Goal: Connect with others: Share content

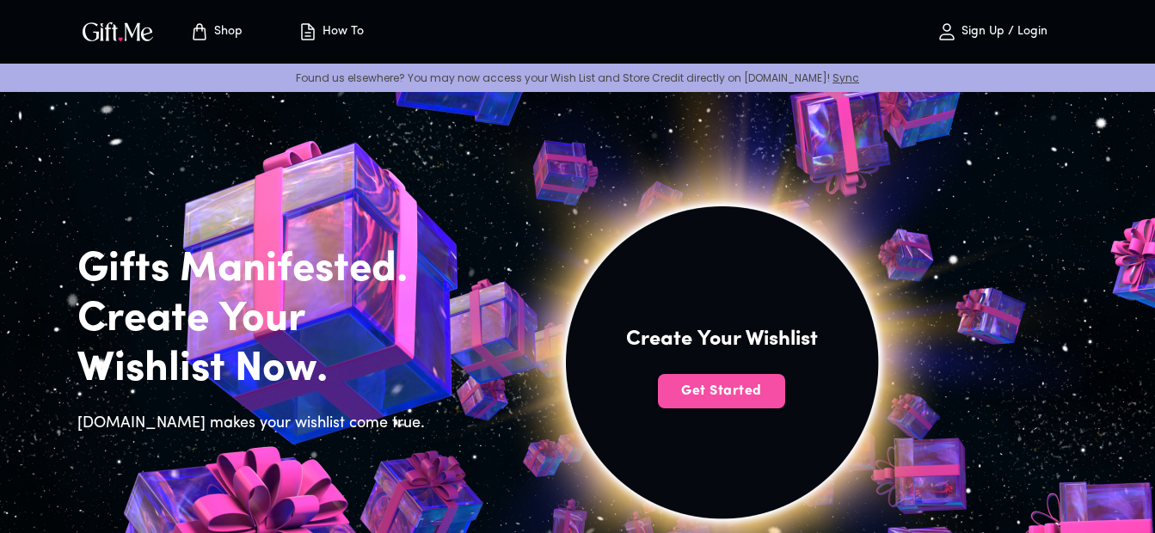
click at [709, 398] on span "Get Started" at bounding box center [721, 391] width 127 height 19
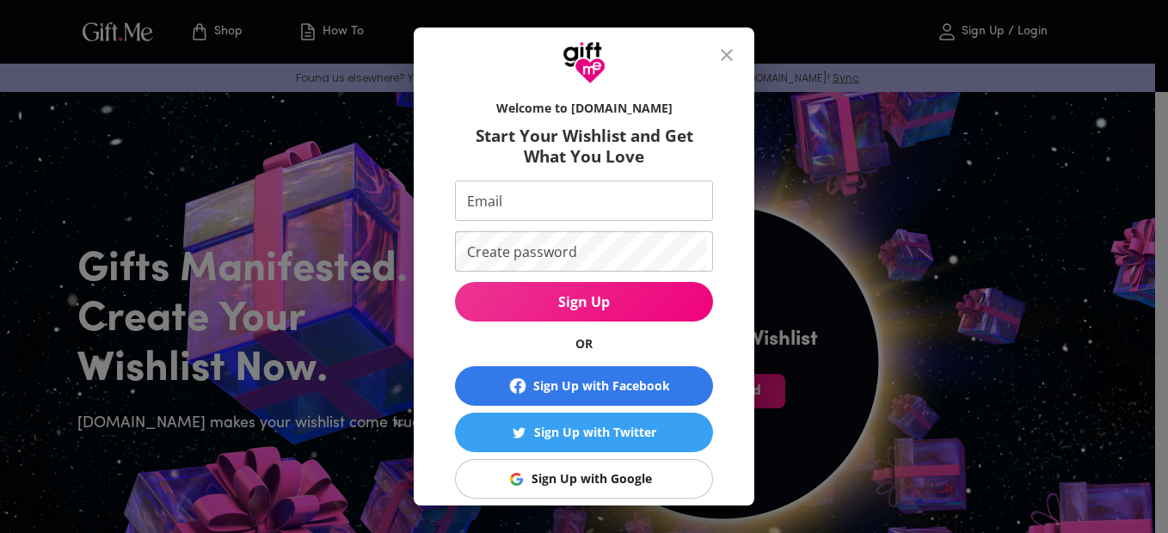
click at [593, 490] on button "Sign Up with Google" at bounding box center [584, 479] width 258 height 40
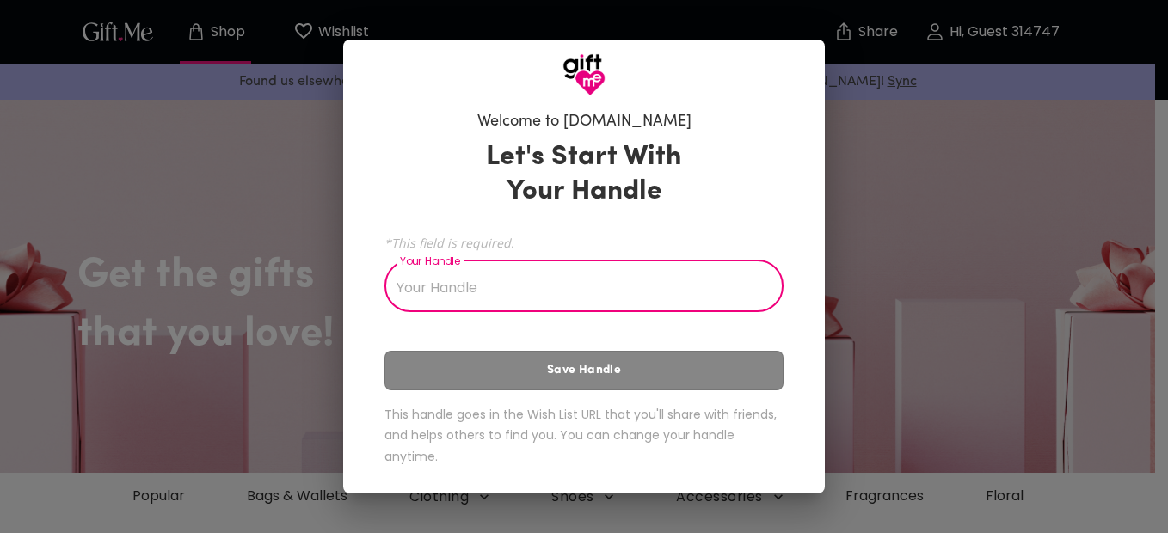
click at [551, 292] on input "Your Handle" at bounding box center [574, 288] width 380 height 48
click at [534, 293] on input "Your Handle" at bounding box center [574, 288] width 380 height 48
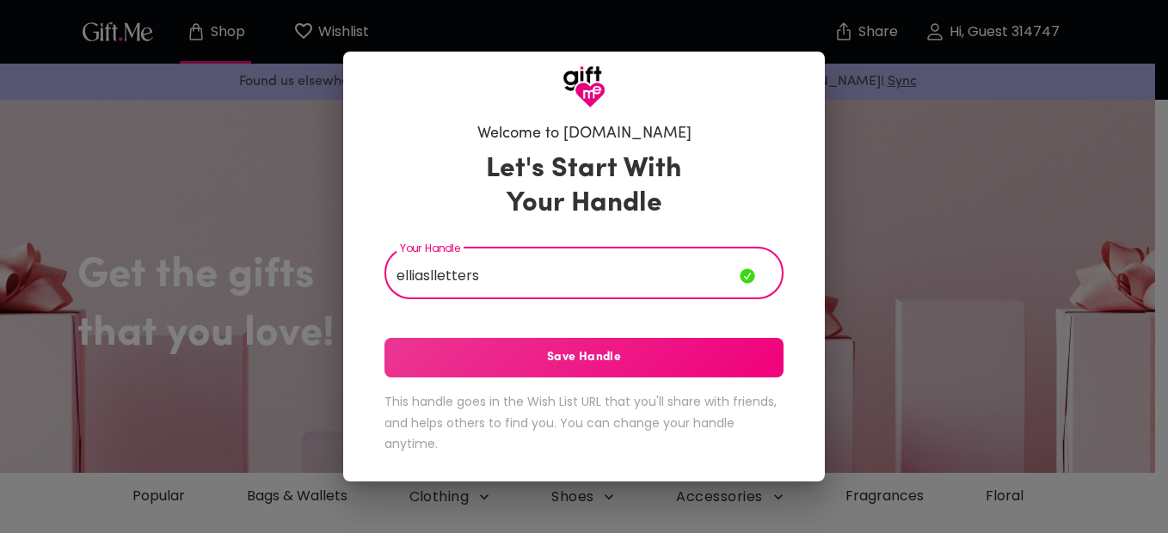
type input "elliaslletters"
click at [606, 355] on span "Save Handle" at bounding box center [583, 357] width 399 height 19
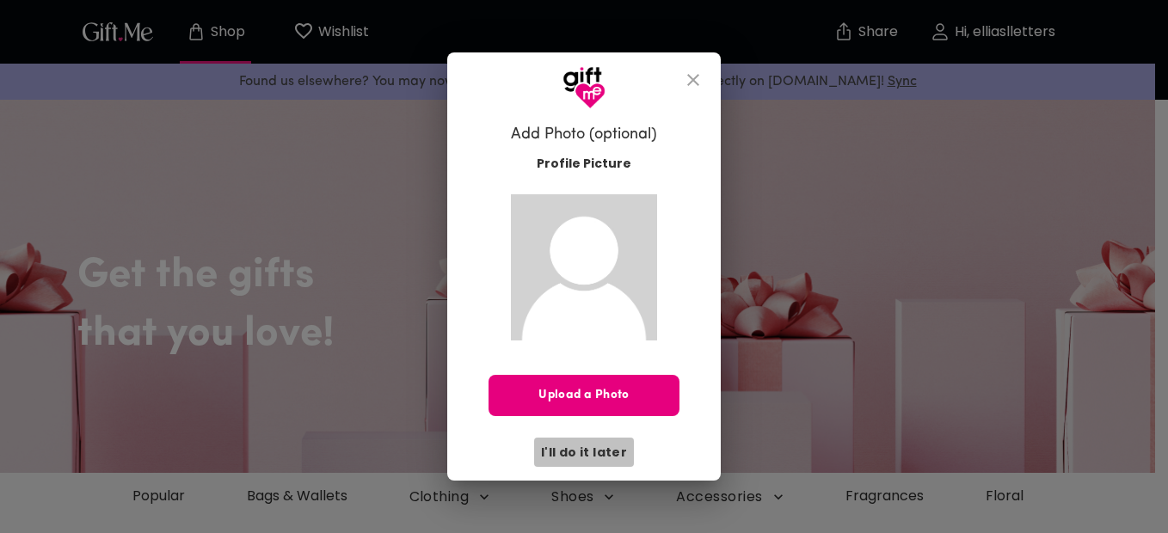
click at [605, 443] on span "I'll do it later" at bounding box center [584, 452] width 86 height 19
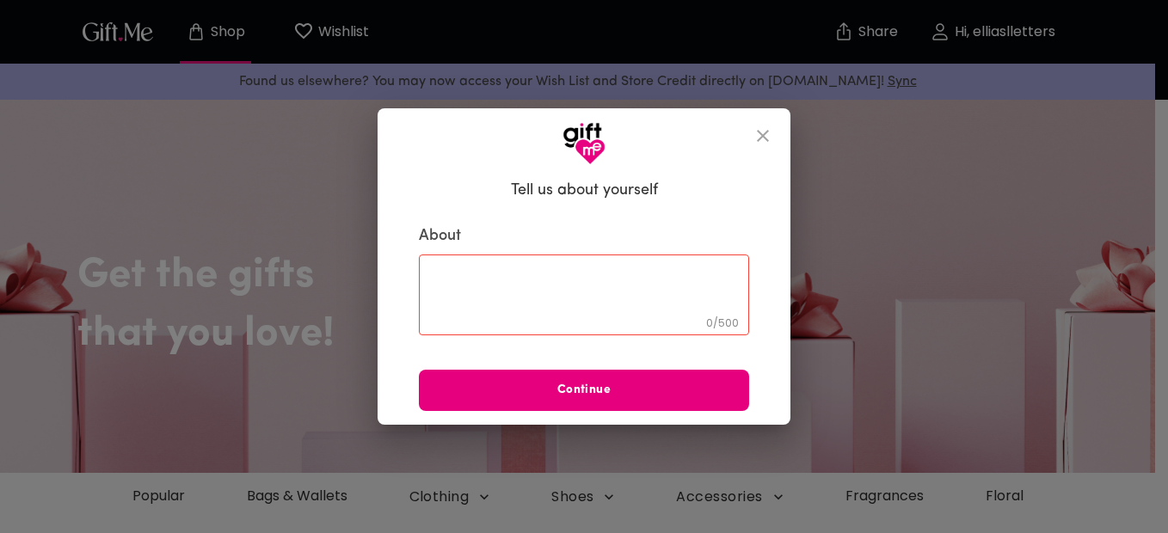
click at [551, 307] on textarea at bounding box center [584, 294] width 306 height 49
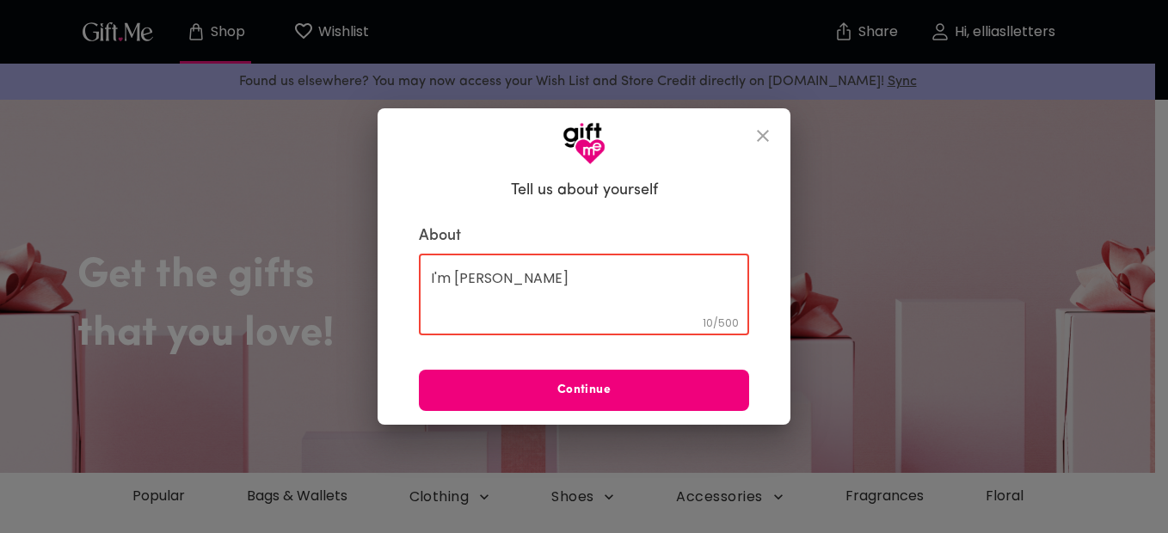
type textarea "I'm [PERSON_NAME]"
click at [629, 390] on span "Continue" at bounding box center [584, 390] width 330 height 19
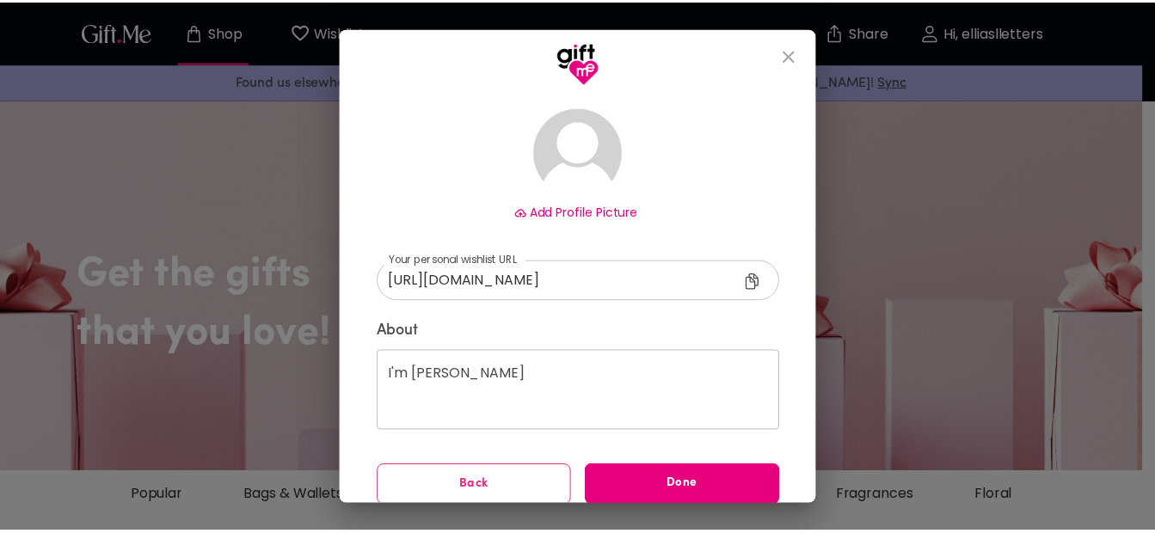
scroll to position [120, 0]
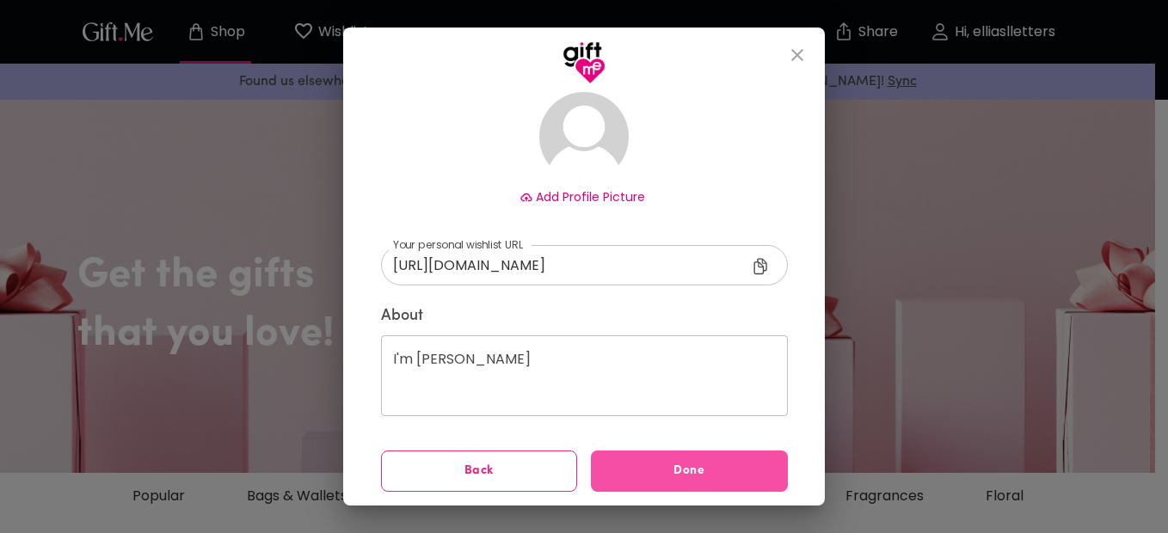
click at [701, 459] on button "Done" at bounding box center [689, 471] width 197 height 41
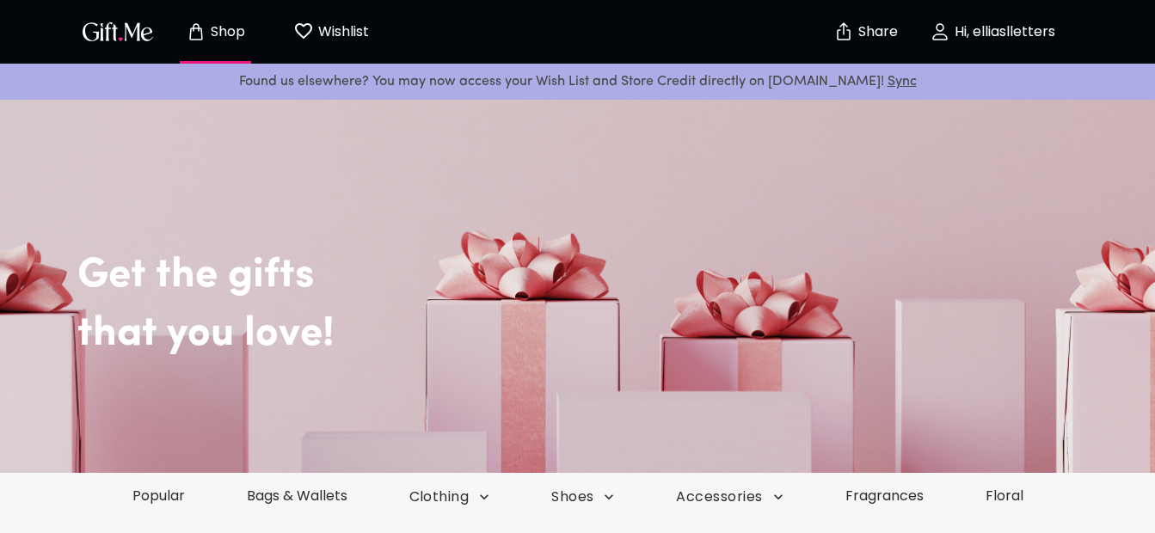
click at [987, 35] on p "Hi, elliaslletters" at bounding box center [1002, 32] width 105 height 15
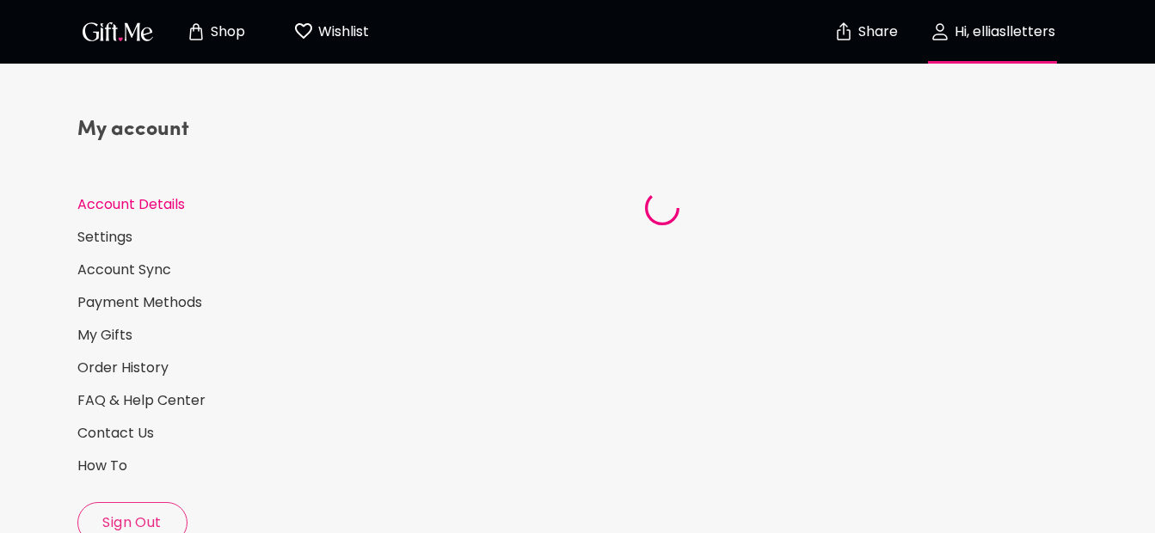
select select "US"
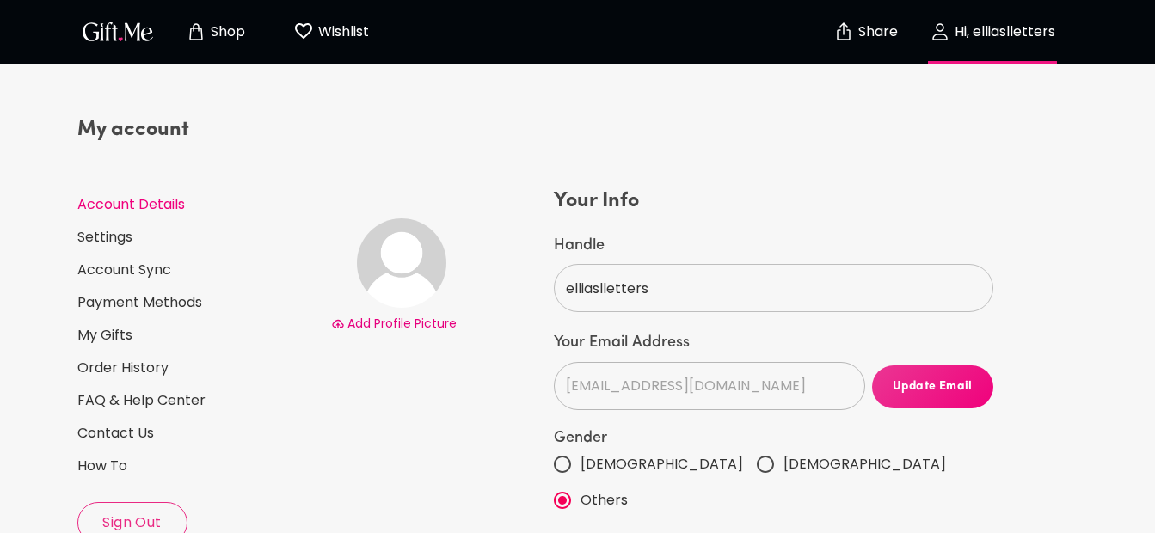
click at [894, 37] on p "Share" at bounding box center [876, 32] width 44 height 15
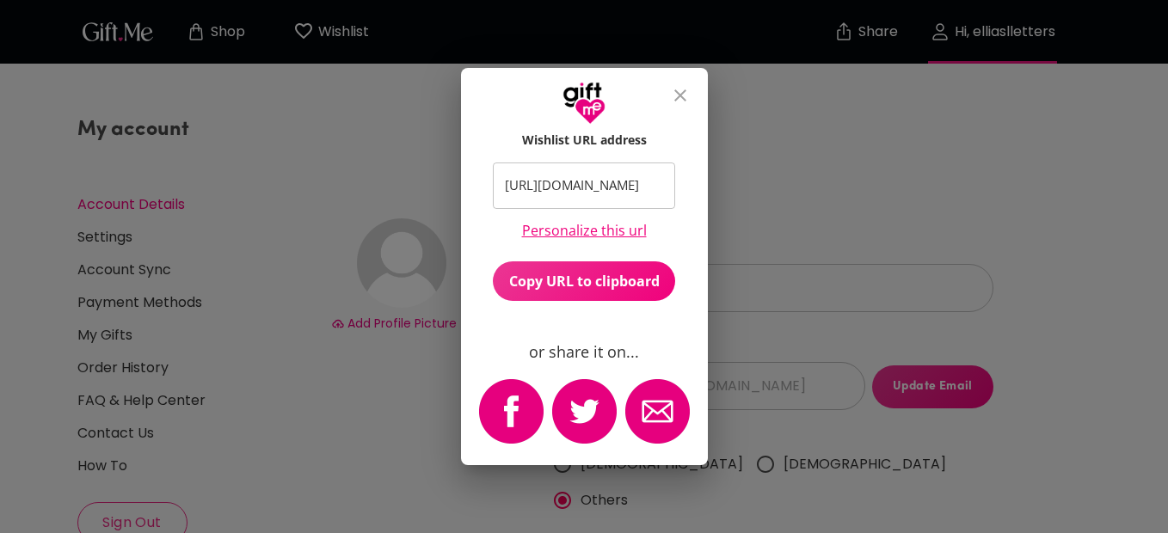
click at [636, 181] on input "[URL][DOMAIN_NAME]" at bounding box center [574, 186] width 163 height 47
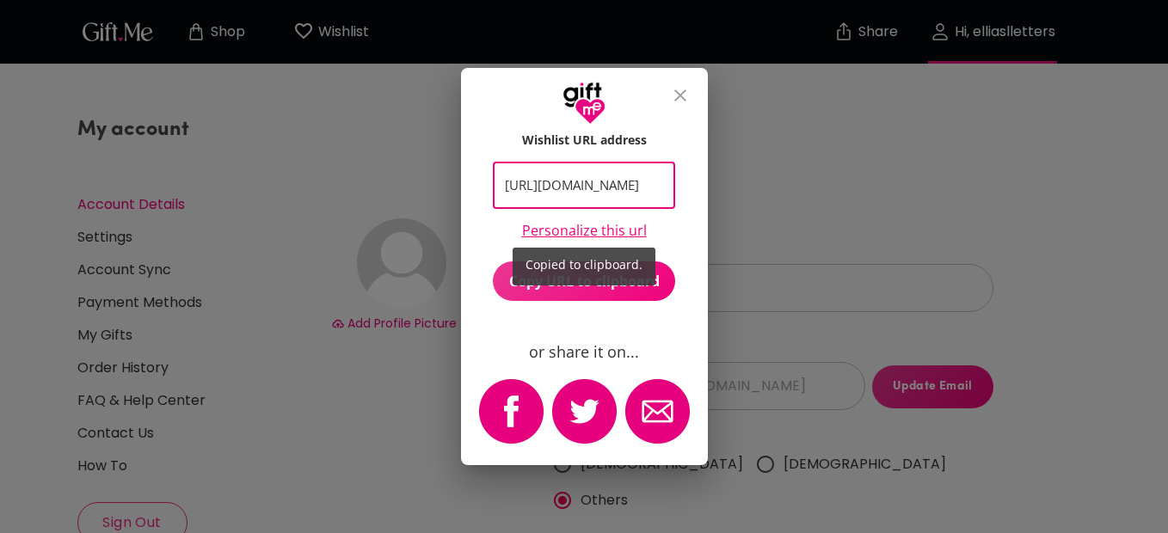
click at [636, 181] on div "Copied to clipboard." at bounding box center [584, 266] width 1168 height 533
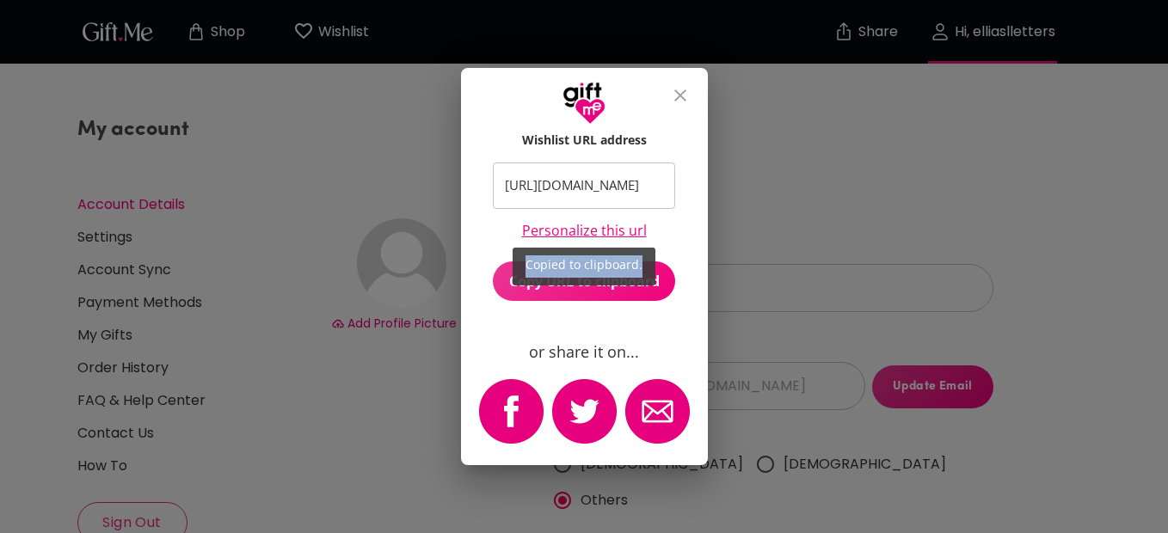
click at [636, 181] on div "Copied to clipboard." at bounding box center [584, 266] width 1168 height 533
drag, startPoint x: 636, startPoint y: 181, endPoint x: 594, endPoint y: 198, distance: 44.4
click at [594, 198] on div "Copied to clipboard." at bounding box center [584, 266] width 1168 height 533
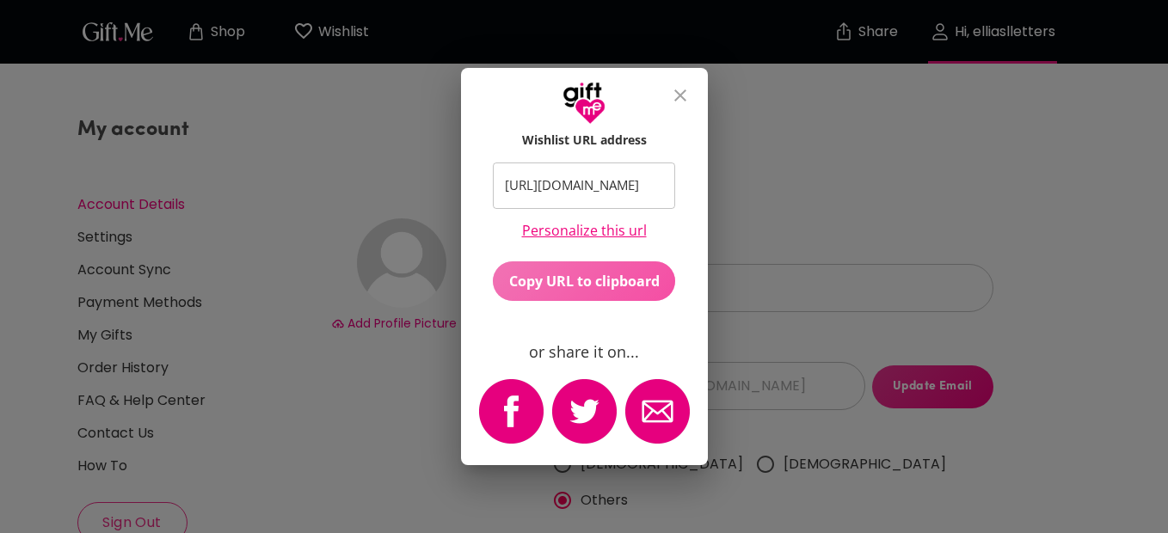
click at [562, 288] on span "Copy URL to clipboard" at bounding box center [584, 281] width 182 height 19
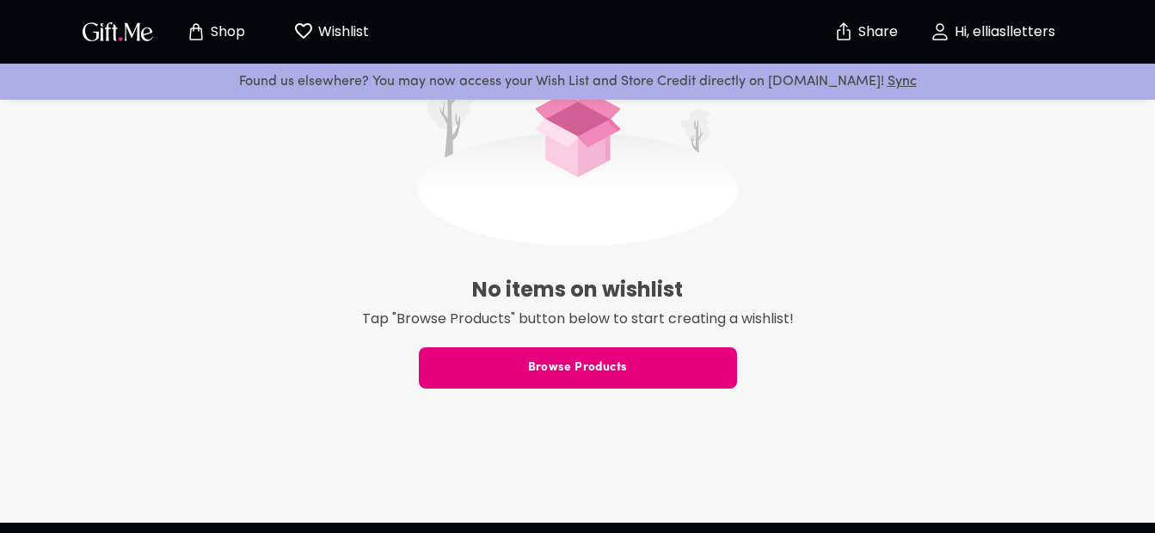
scroll to position [602, 0]
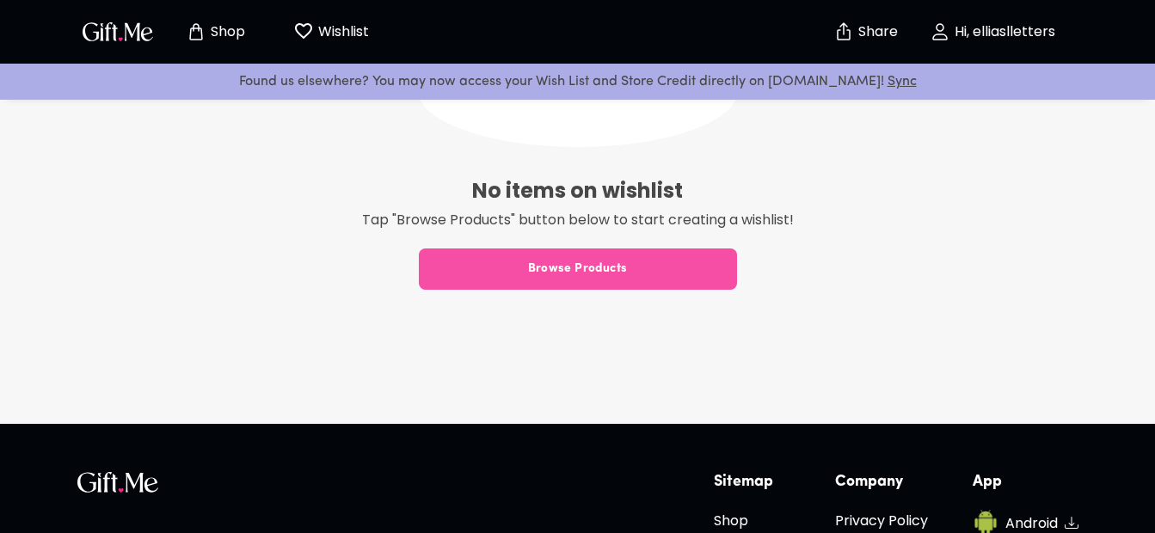
click at [550, 267] on span "Browse Products" at bounding box center [578, 269] width 318 height 19
